Goal: Task Accomplishment & Management: Use online tool/utility

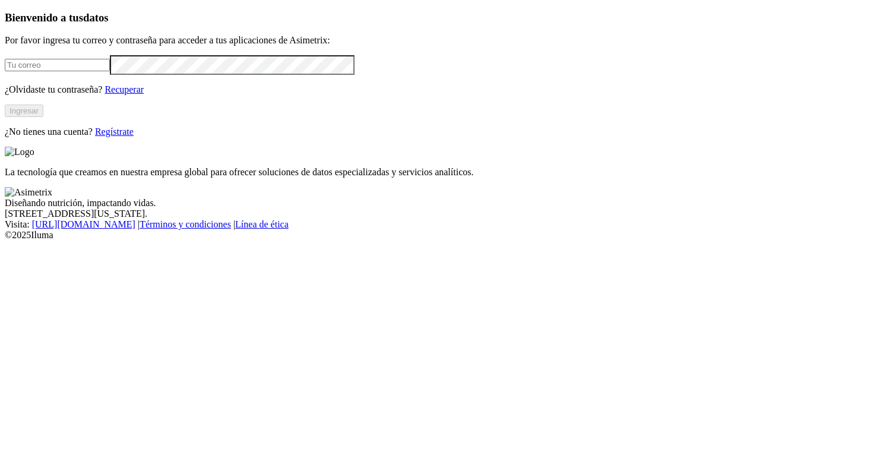
type input "[PERSON_NAME][EMAIL_ADDRESS][PERSON_NAME][DOMAIN_NAME]"
click at [43, 117] on button "Ingresar" at bounding box center [24, 110] width 39 height 12
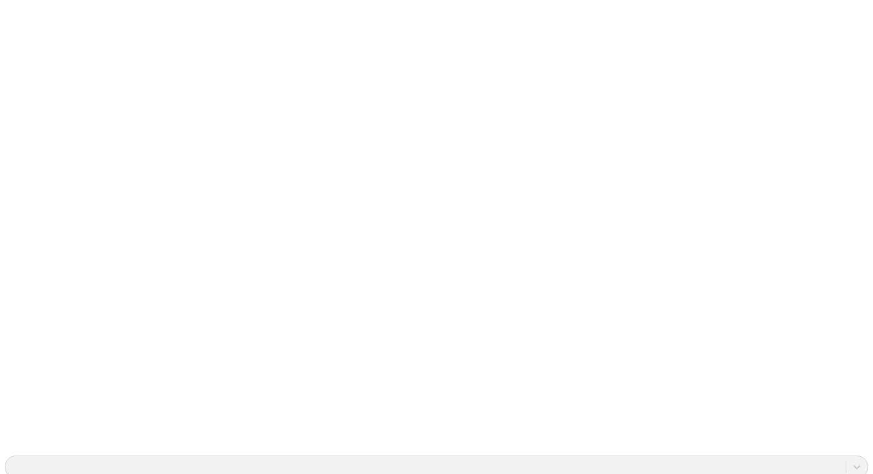
scroll to position [908, 0]
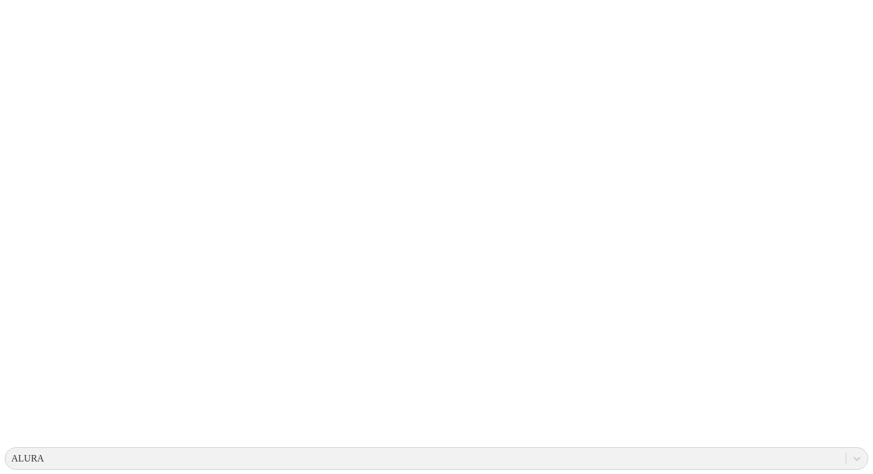
scroll to position [0, 0]
